Goal: Task Accomplishment & Management: Complete application form

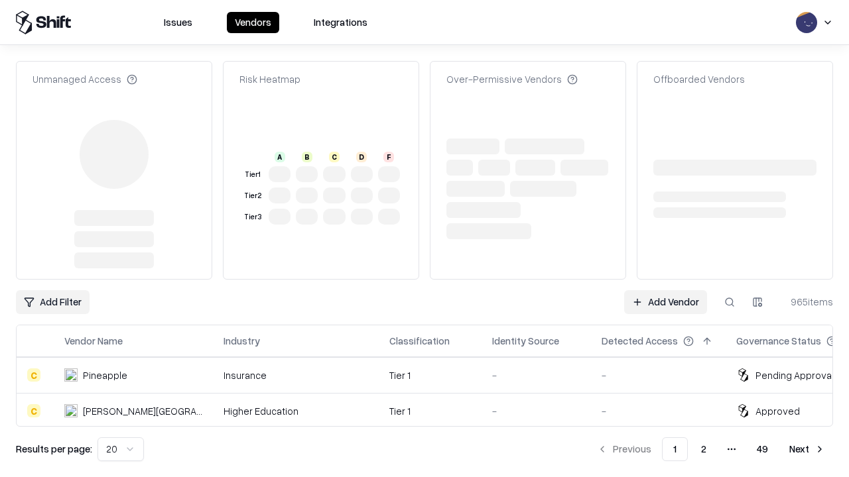
click at [665, 290] on link "Add Vendor" at bounding box center [665, 302] width 83 height 24
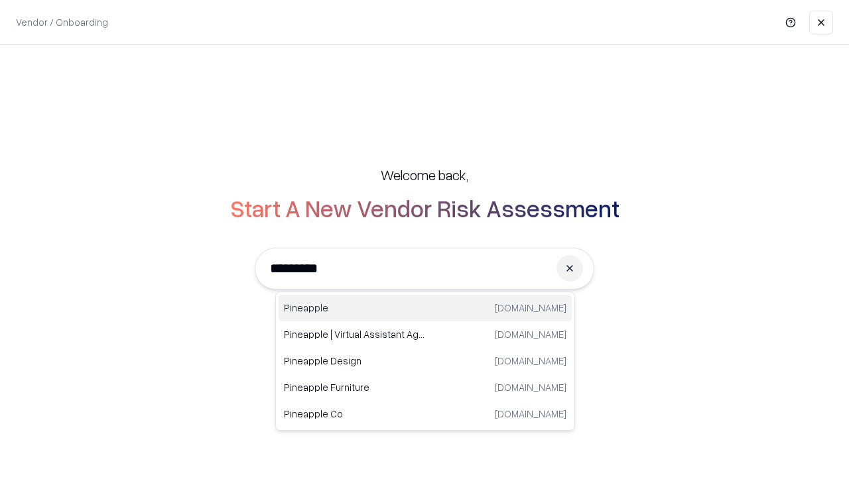
click at [425, 308] on div "Pineapple [DOMAIN_NAME]" at bounding box center [424, 308] width 293 height 27
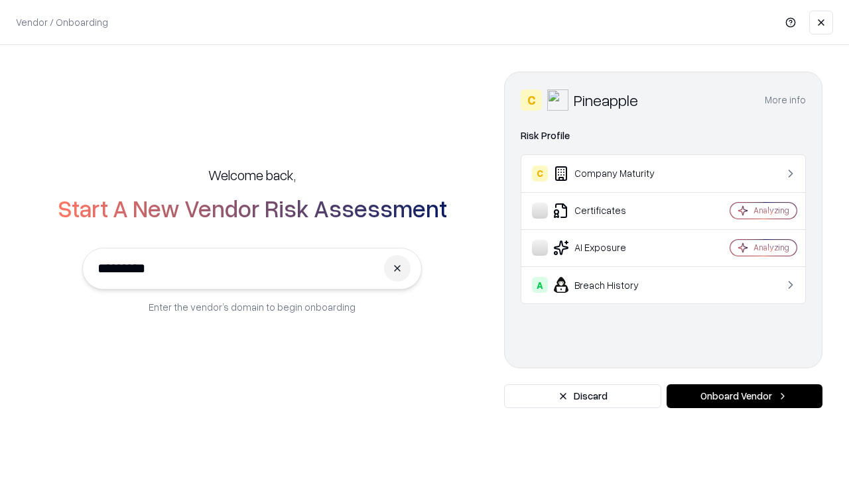
type input "*********"
click at [744, 396] on button "Onboard Vendor" at bounding box center [744, 397] width 156 height 24
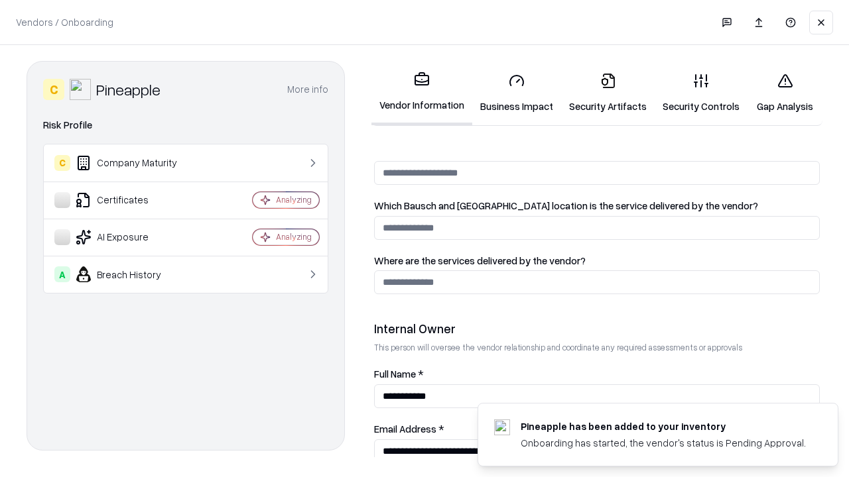
scroll to position [687, 0]
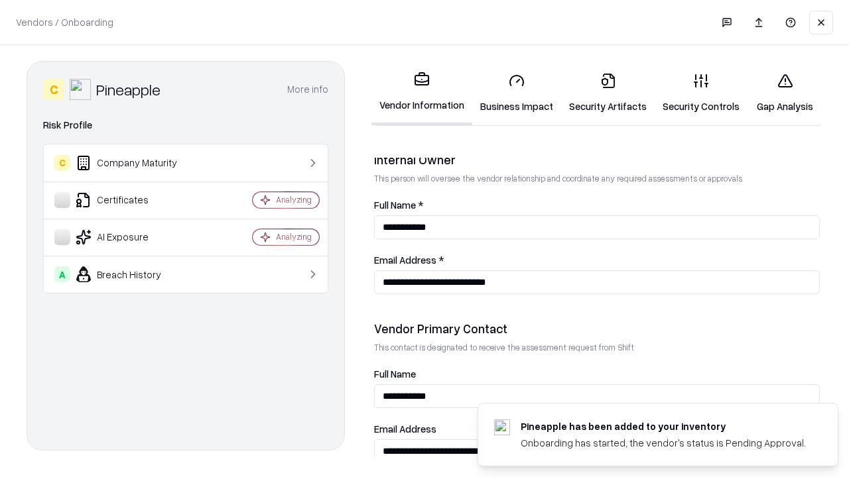
click at [516, 93] on link "Business Impact" at bounding box center [516, 93] width 89 height 62
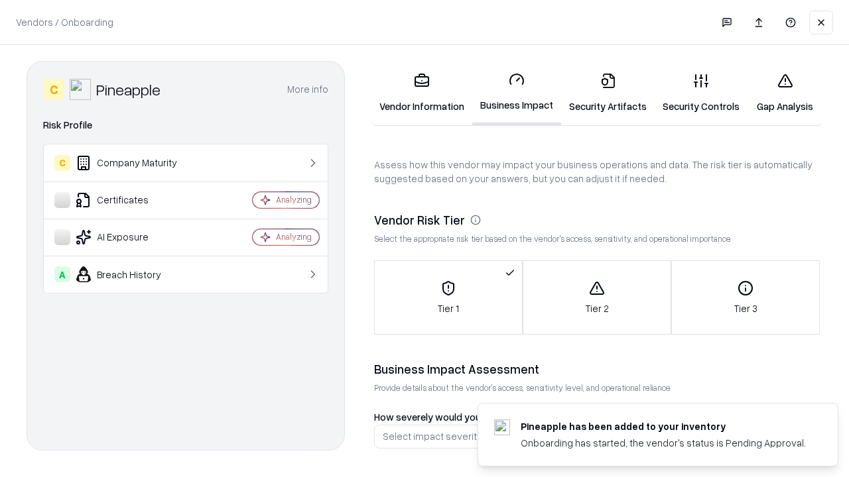
click at [607, 93] on link "Security Artifacts" at bounding box center [607, 93] width 93 height 62
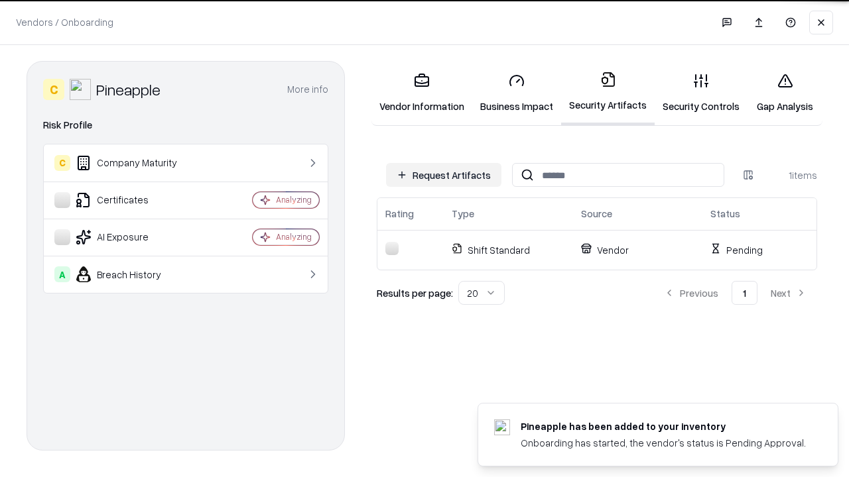
click at [444, 175] on button "Request Artifacts" at bounding box center [443, 175] width 115 height 24
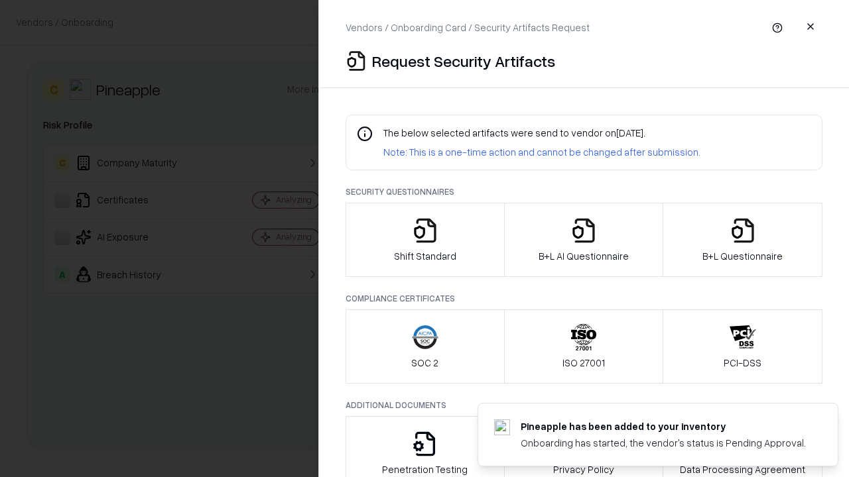
click at [424, 240] on icon "button" at bounding box center [425, 230] width 27 height 27
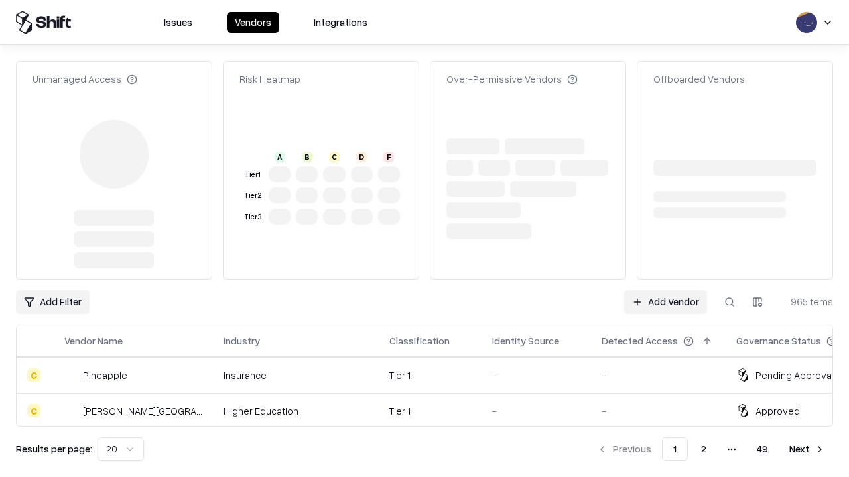
click at [665, 290] on link "Add Vendor" at bounding box center [665, 302] width 83 height 24
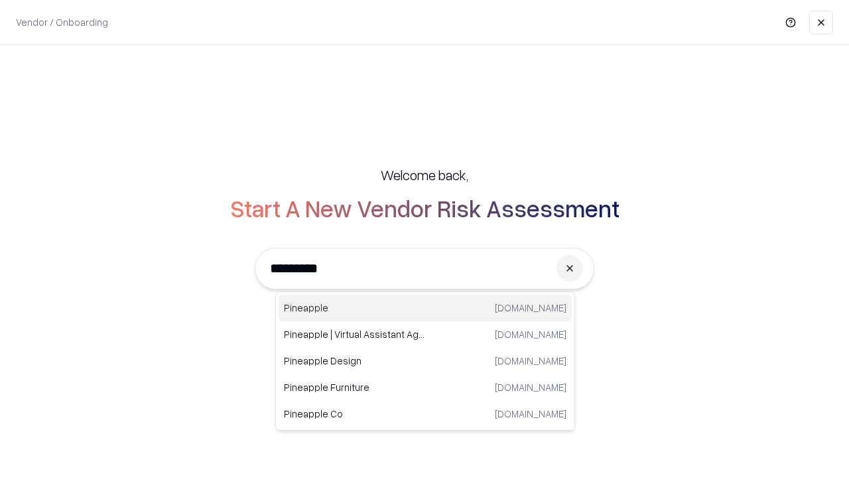
click at [425, 308] on div "Pineapple [DOMAIN_NAME]" at bounding box center [424, 308] width 293 height 27
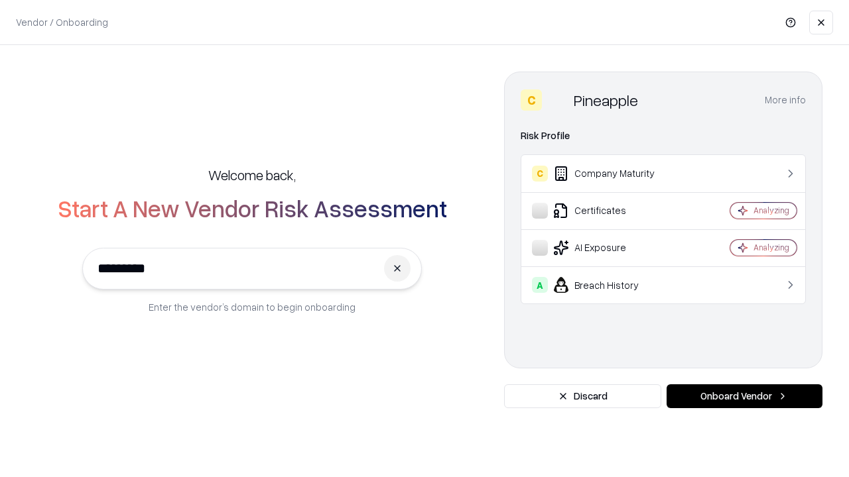
type input "*********"
click at [744, 396] on button "Onboard Vendor" at bounding box center [744, 397] width 156 height 24
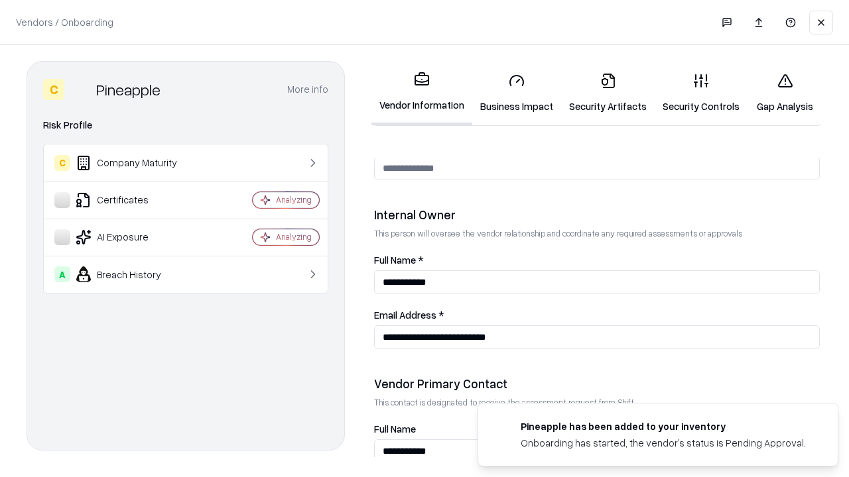
scroll to position [687, 0]
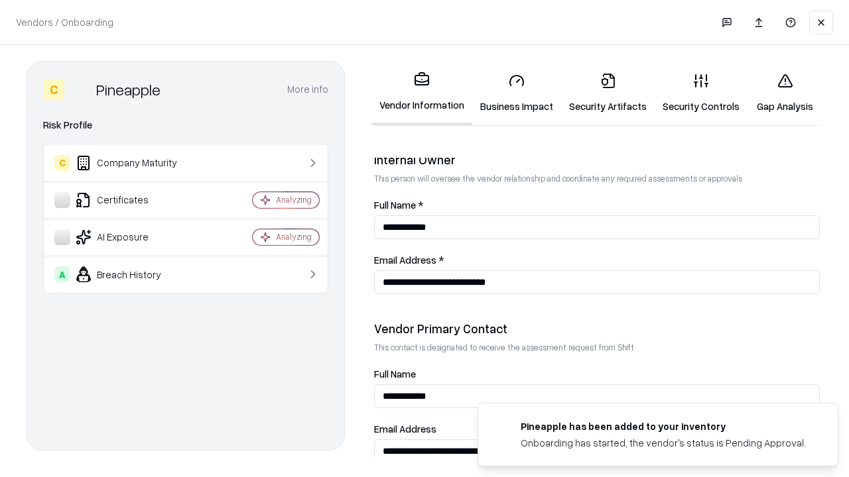
click at [784, 93] on link "Gap Analysis" at bounding box center [784, 93] width 75 height 62
